Goal: Task Accomplishment & Management: Use online tool/utility

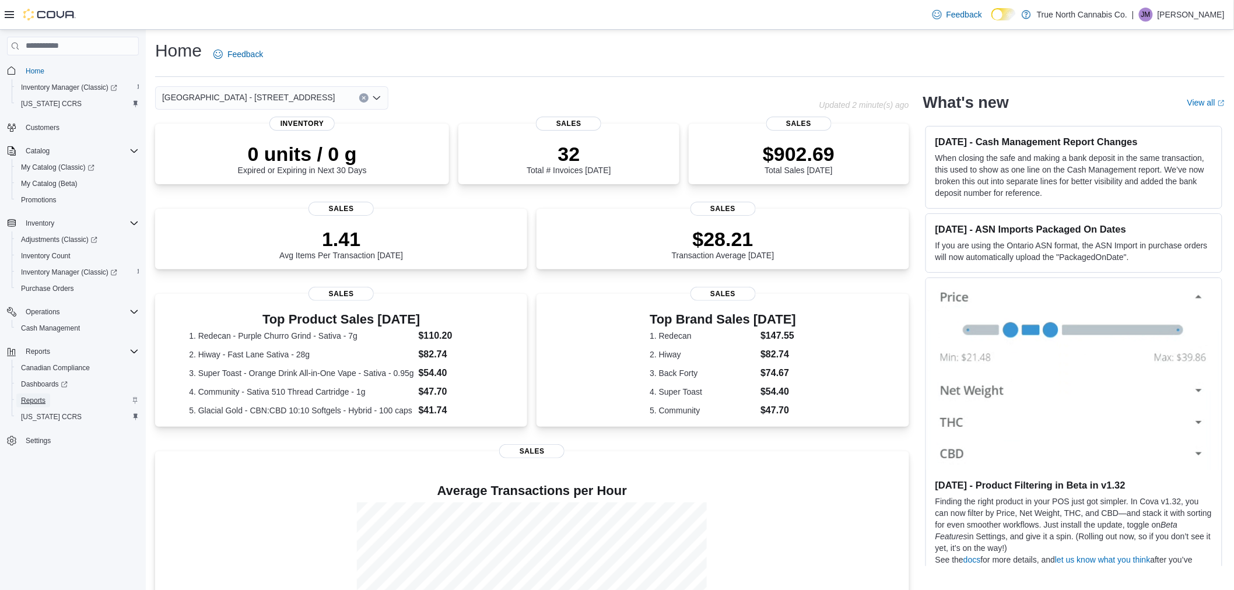
click at [41, 401] on span "Reports" at bounding box center [33, 400] width 25 height 9
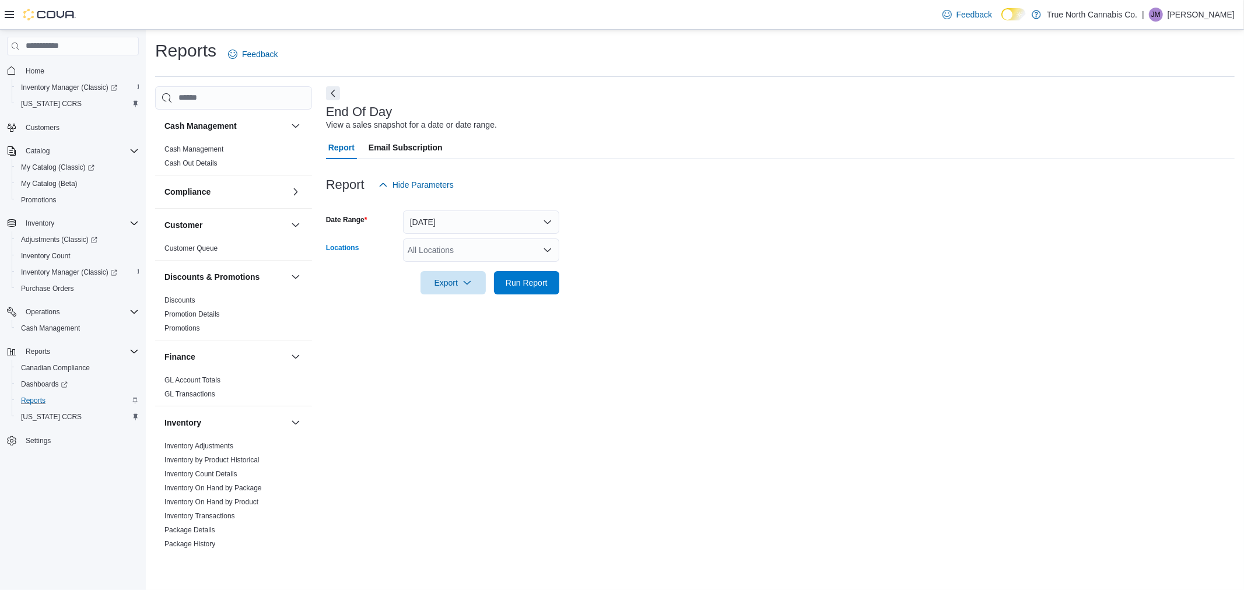
click at [549, 251] on icon "Open list of options" at bounding box center [547, 250] width 9 height 9
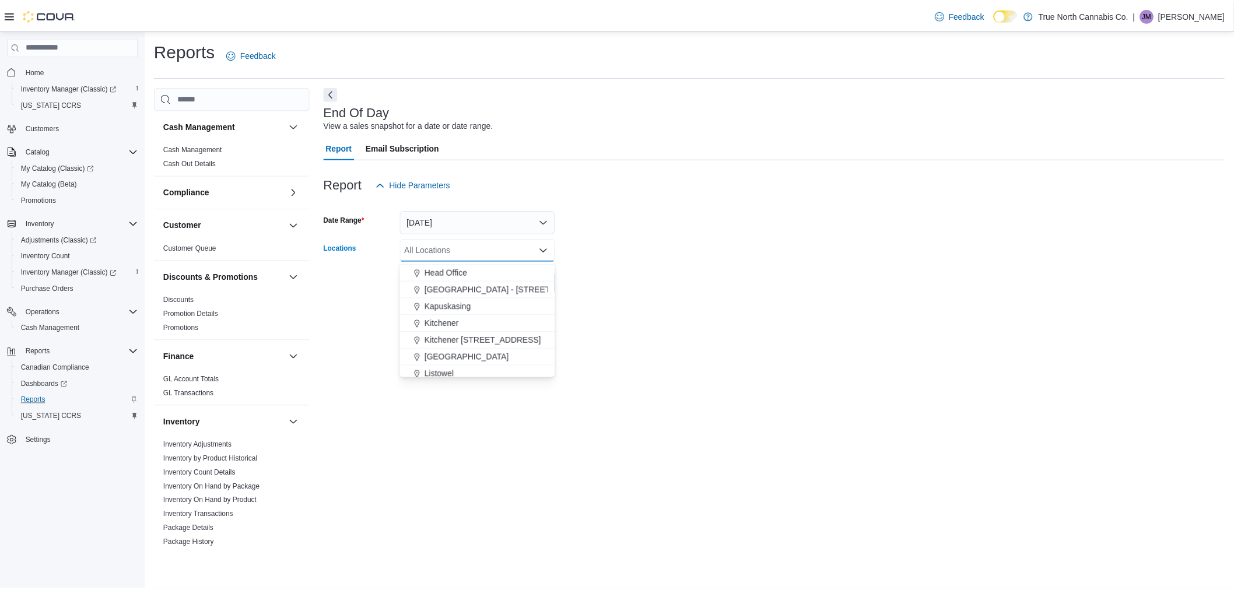
scroll to position [389, 0]
click at [496, 271] on span "Huntsville - 30 Main St E" at bounding box center [514, 270] width 173 height 12
click at [628, 279] on form "Date Range Today Locations Huntsville - 30 Main St E Combo box. Selected. Hunts…" at bounding box center [780, 246] width 909 height 98
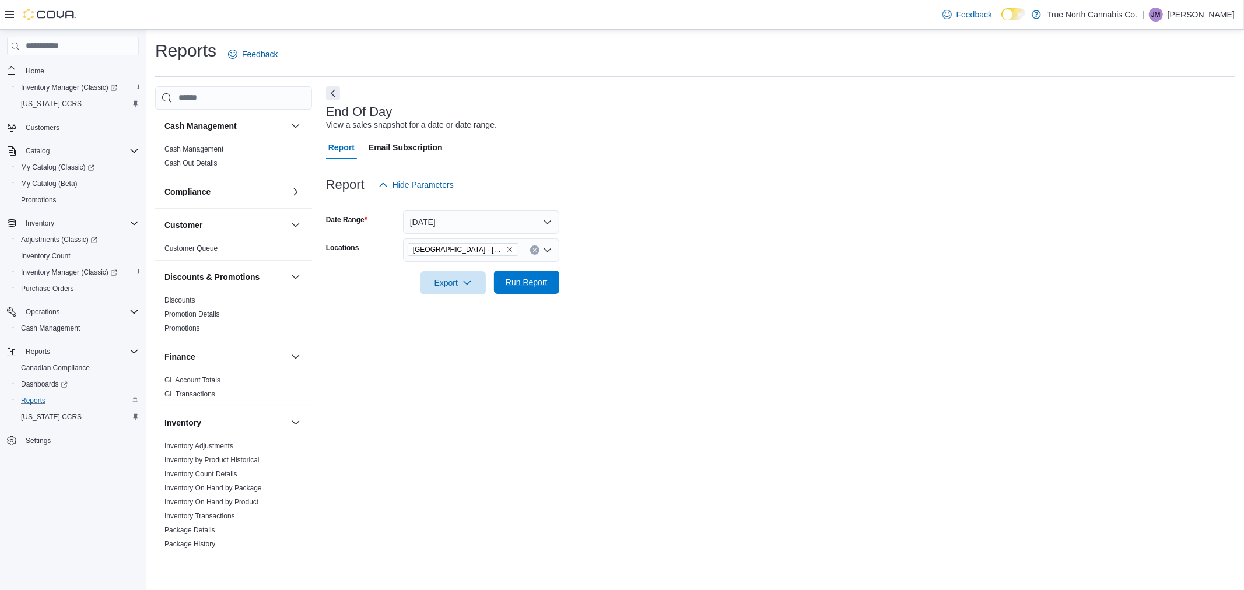
click at [522, 285] on span "Run Report" at bounding box center [527, 283] width 42 height 12
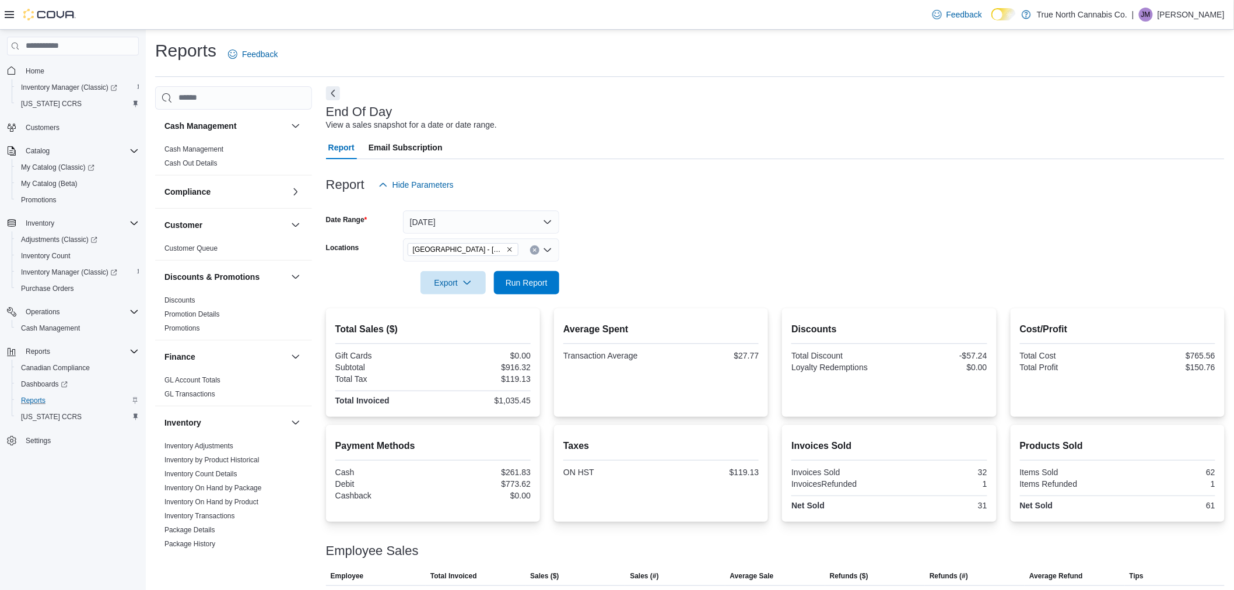
click at [1178, 8] on p "Jamie Mathias" at bounding box center [1191, 15] width 67 height 14
click at [1132, 117] on button "Sign Out" at bounding box center [1167, 115] width 107 height 19
